Goal: Navigation & Orientation: Find specific page/section

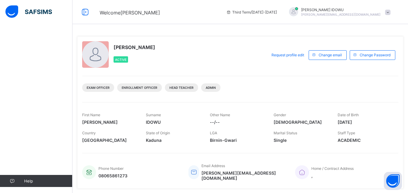
drag, startPoint x: 0, startPoint y: 0, endPoint x: 0, endPoint y: 59, distance: 58.5
click at [41, 11] on img at bounding box center [28, 11] width 46 height 13
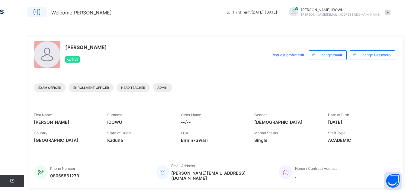
click at [37, 15] on icon at bounding box center [37, 12] width 10 height 9
